Goal: Task Accomplishment & Management: Manage account settings

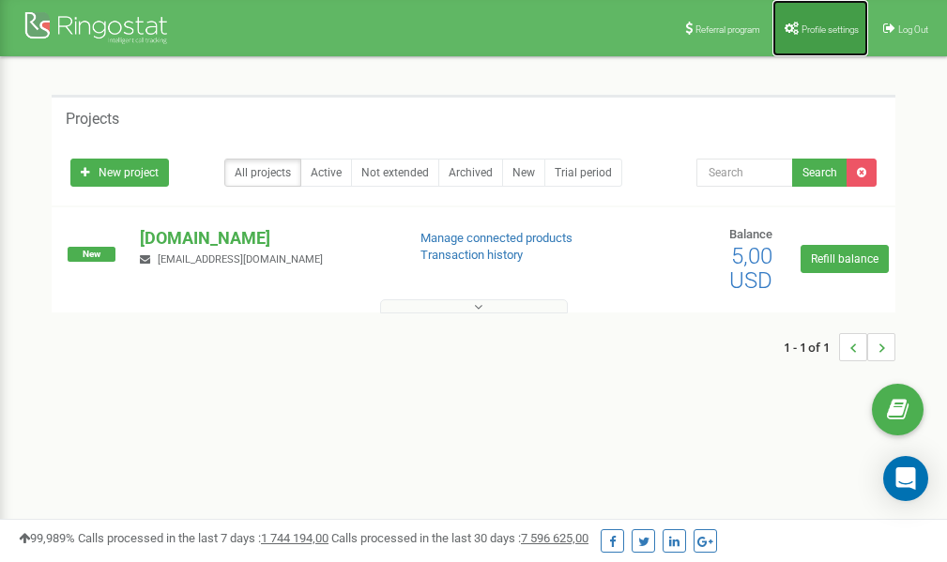
click at [802, 24] on span "Profile settings" at bounding box center [830, 29] width 57 height 10
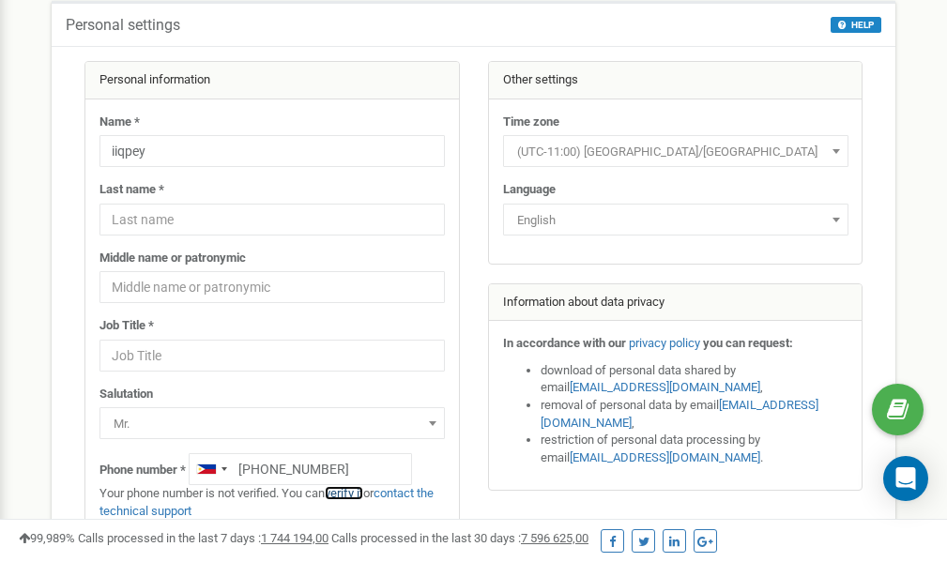
click at [349, 492] on link "verify it" at bounding box center [344, 493] width 38 height 14
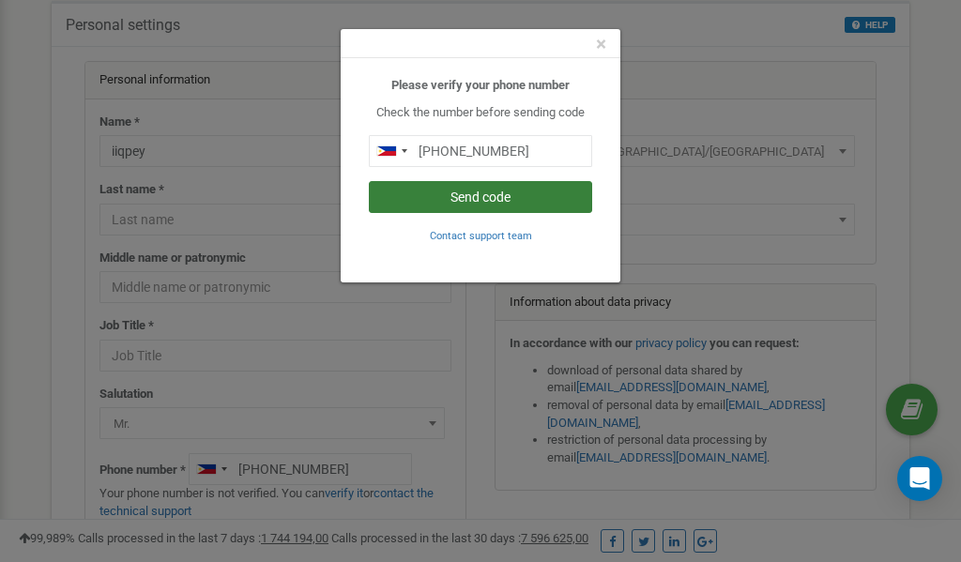
click at [486, 202] on button "Send code" at bounding box center [480, 197] width 223 height 32
